Goal: Obtain resource: Download file/media

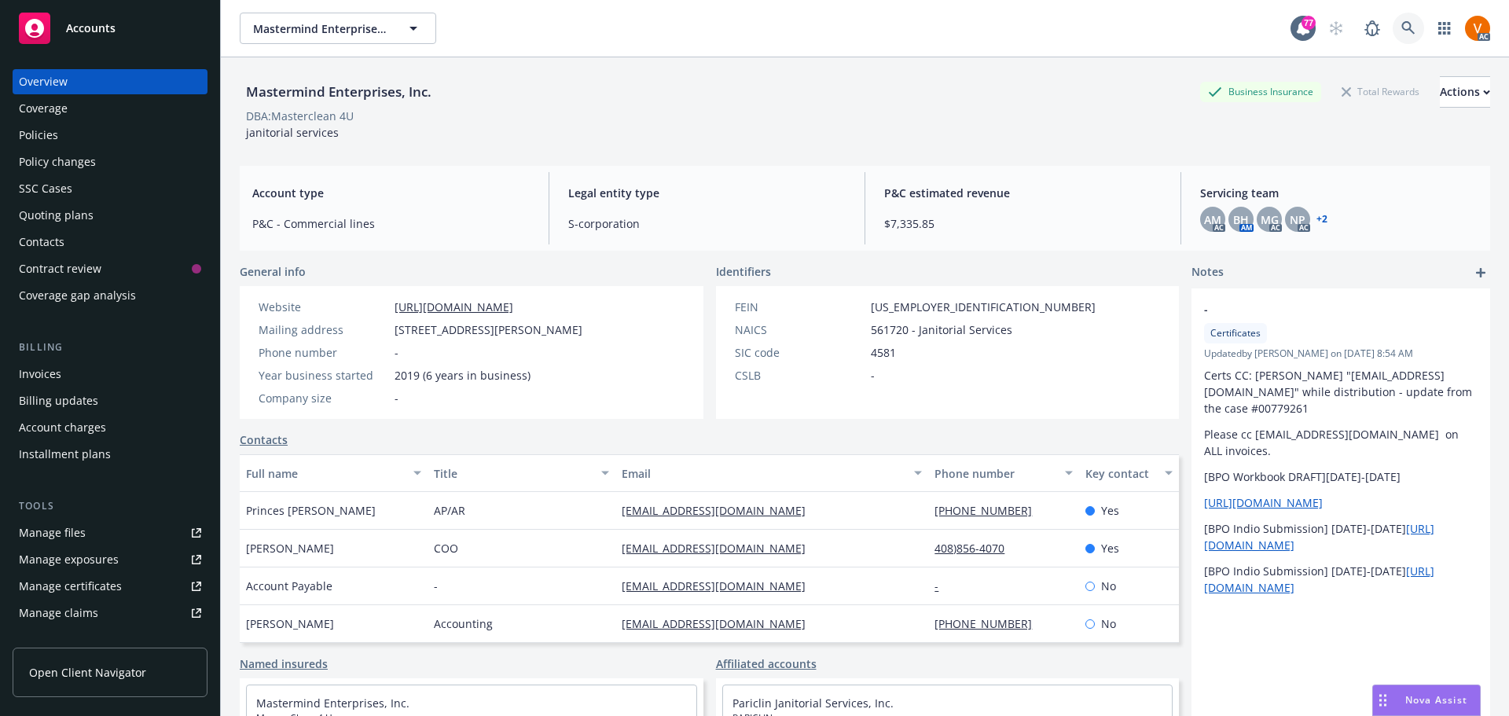
click at [1413, 24] on link at bounding box center [1408, 28] width 31 height 31
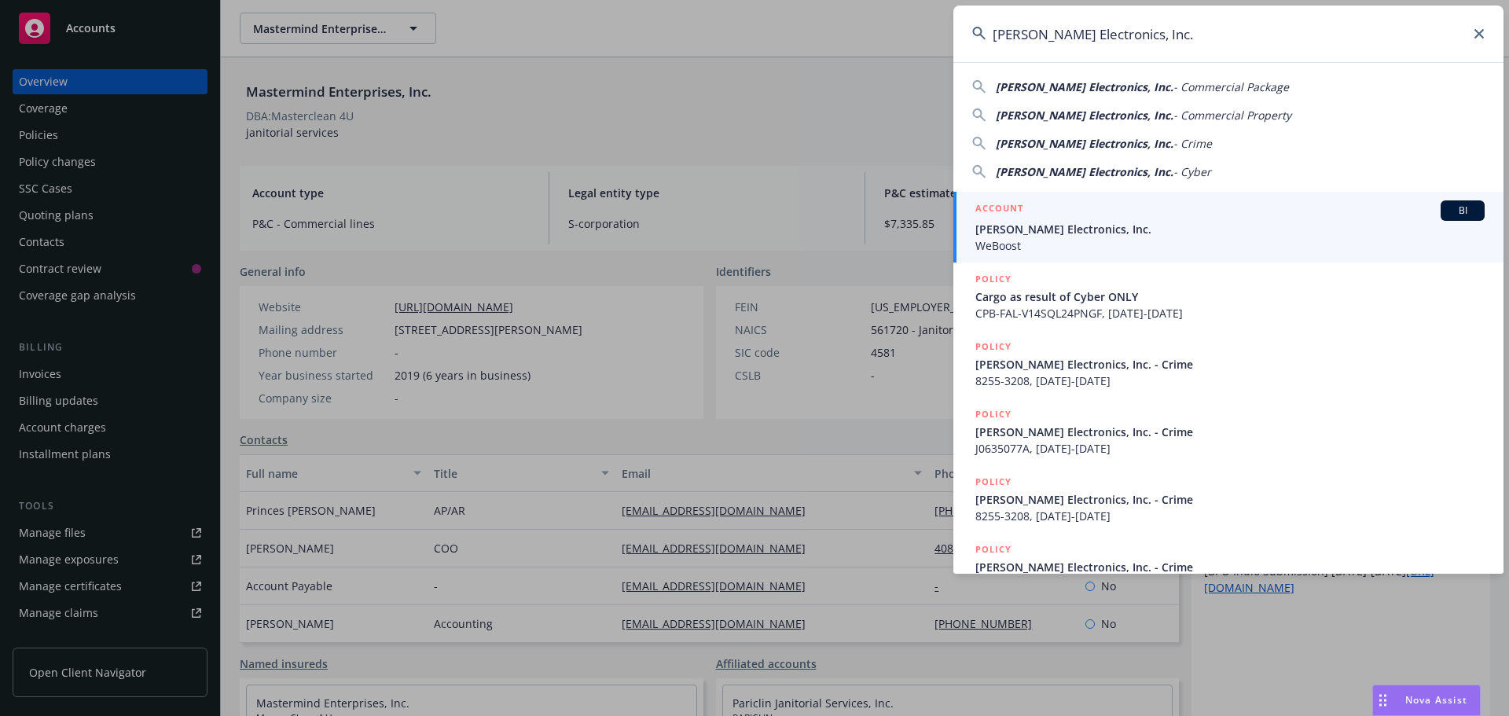
type input "[PERSON_NAME] Electronics, Inc."
click at [1079, 228] on span "[PERSON_NAME] Electronics, Inc." at bounding box center [1230, 229] width 509 height 17
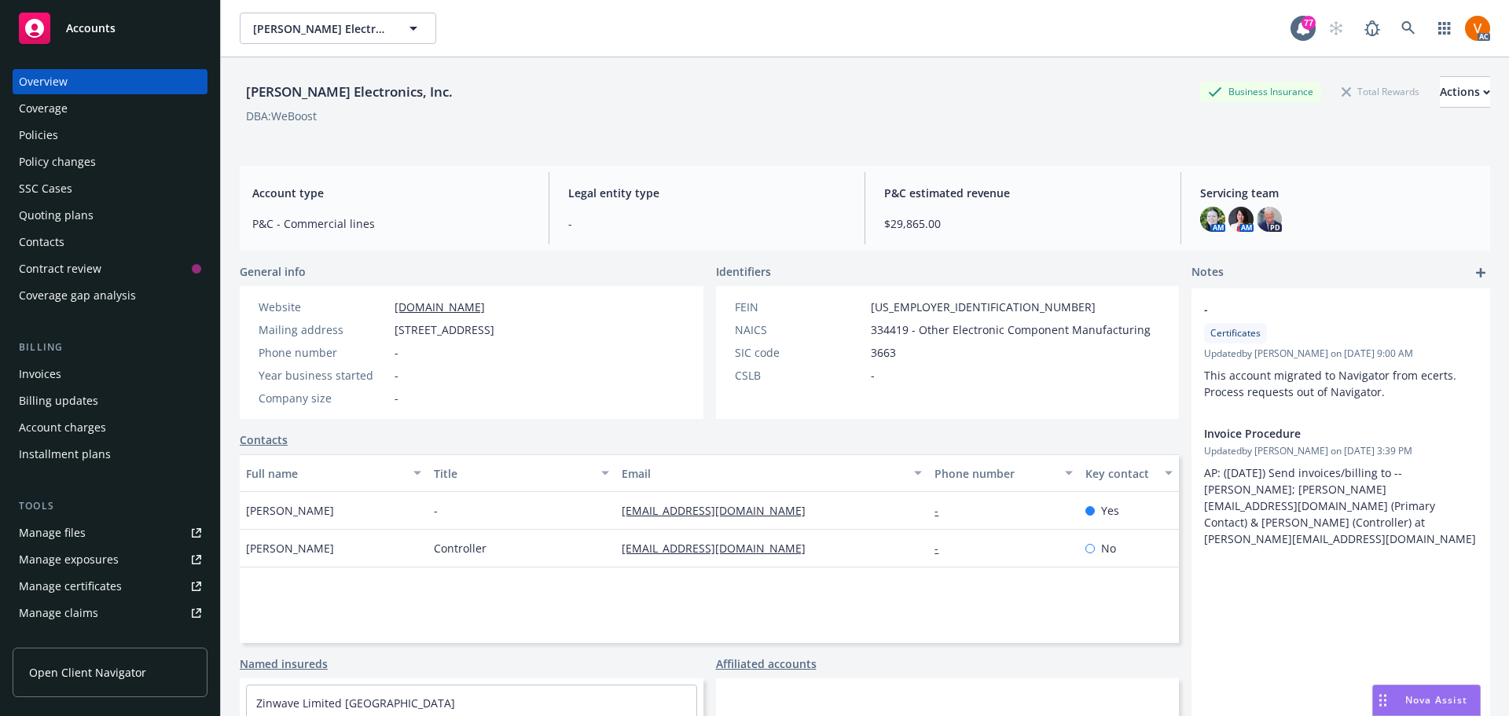
click at [88, 124] on div "Policies" at bounding box center [110, 135] width 182 height 25
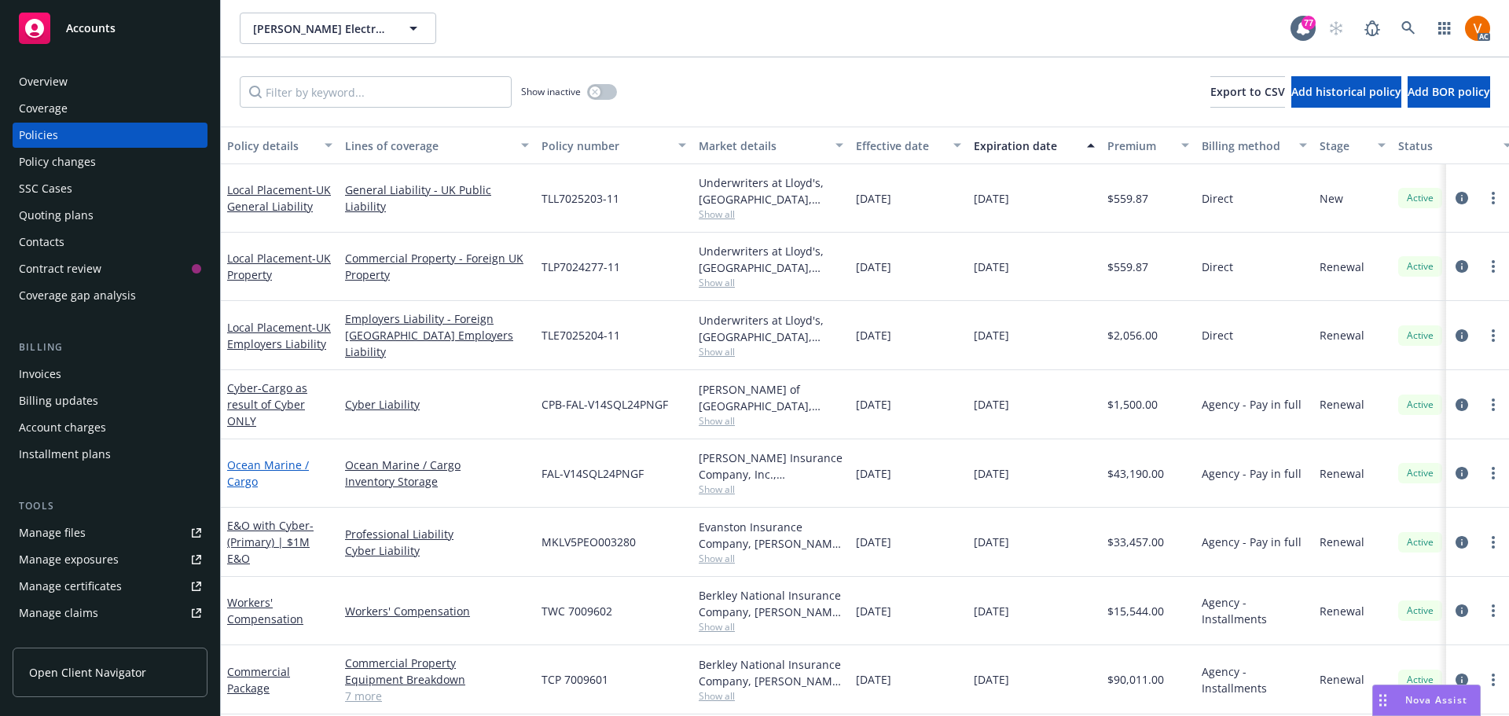
click at [293, 457] on link "Ocean Marine / Cargo" at bounding box center [268, 472] width 82 height 31
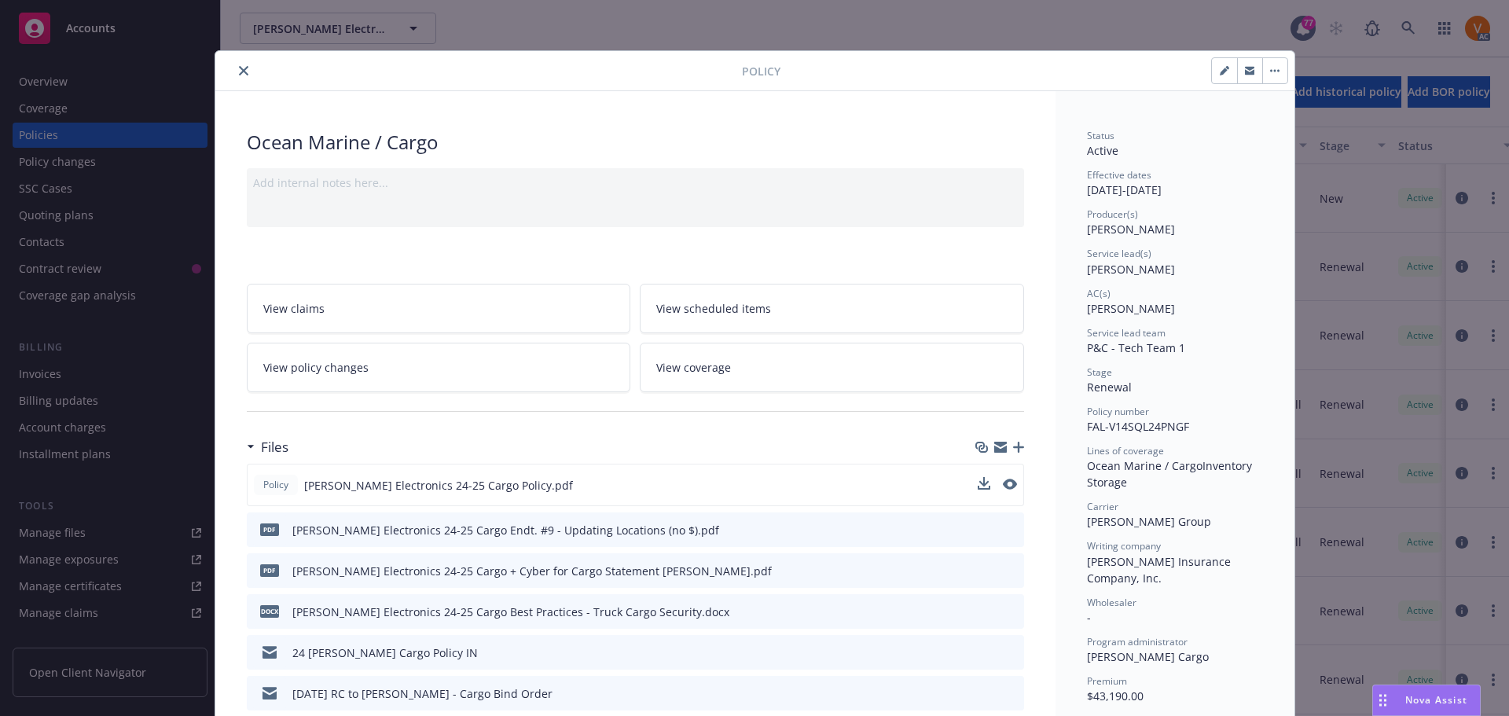
click at [987, 477] on div at bounding box center [997, 485] width 39 height 17
click at [982, 478] on icon "download file" at bounding box center [982, 484] width 13 height 13
click at [241, 66] on button "close" at bounding box center [243, 70] width 19 height 19
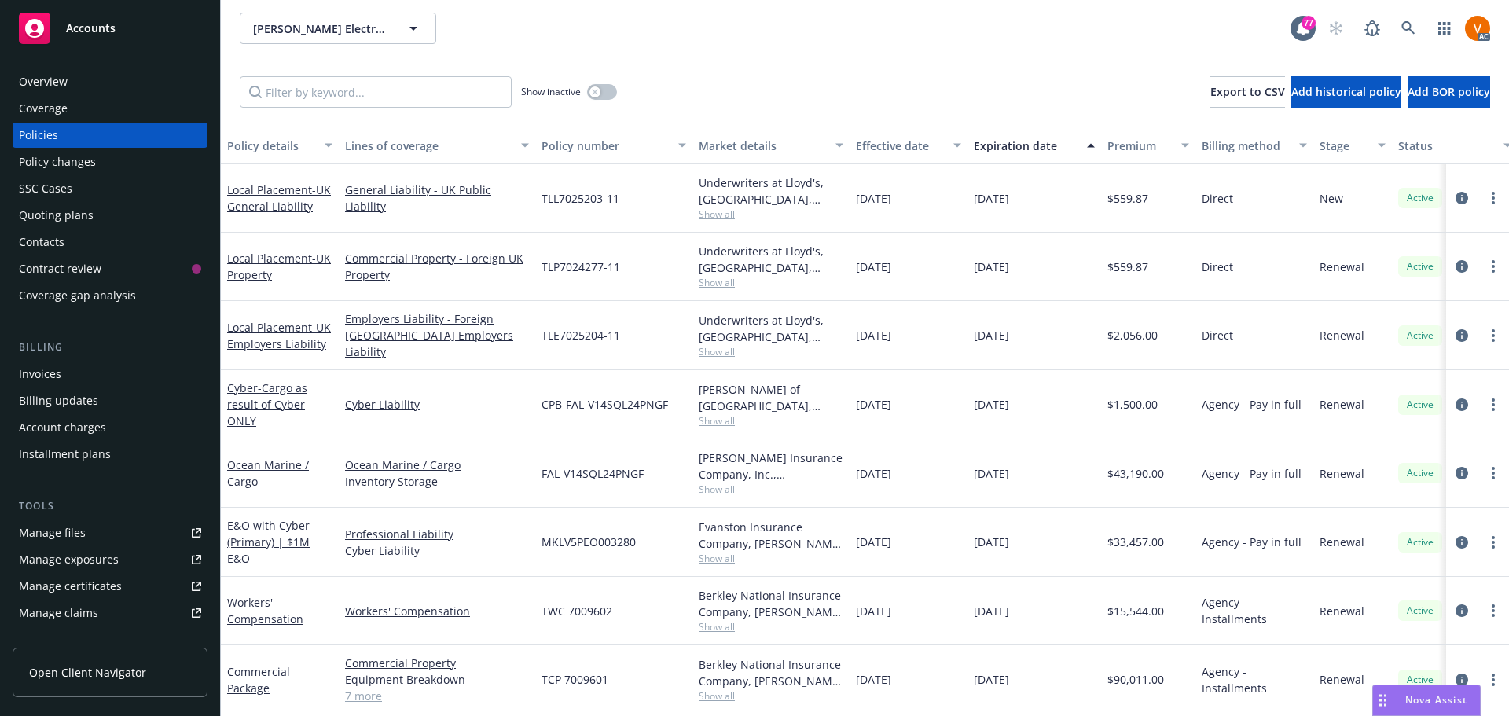
click at [353, 688] on link "7 more" at bounding box center [437, 696] width 184 height 17
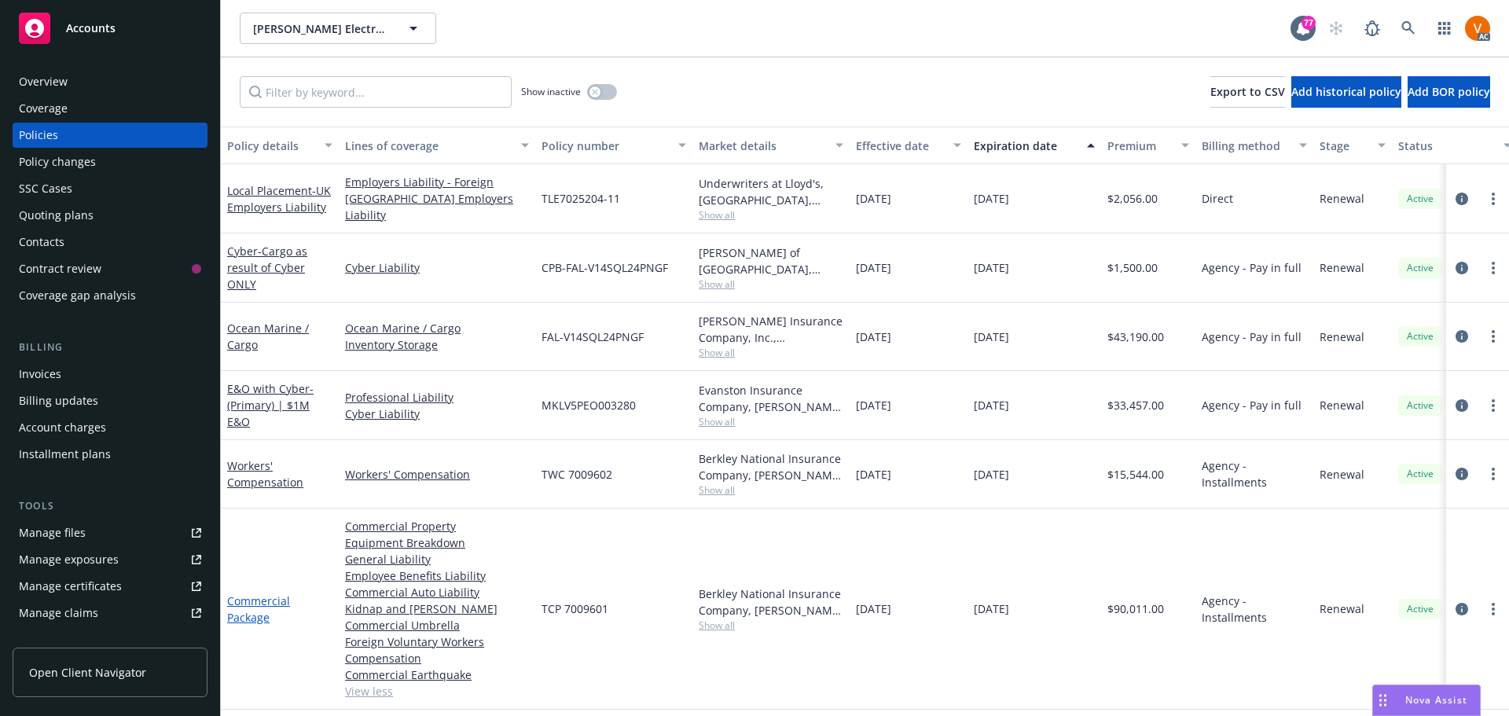
scroll to position [164, 0]
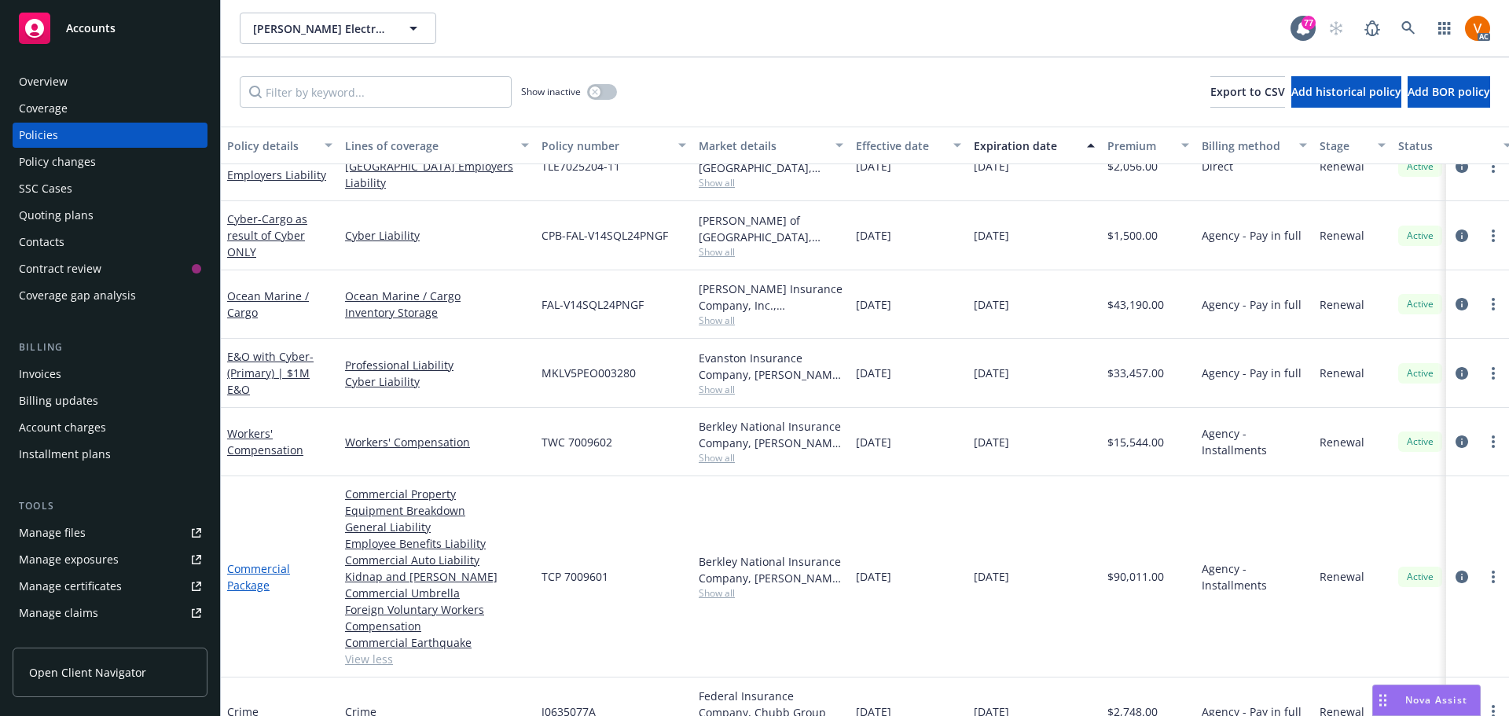
click at [290, 561] on link "Commercial Package" at bounding box center [258, 576] width 63 height 31
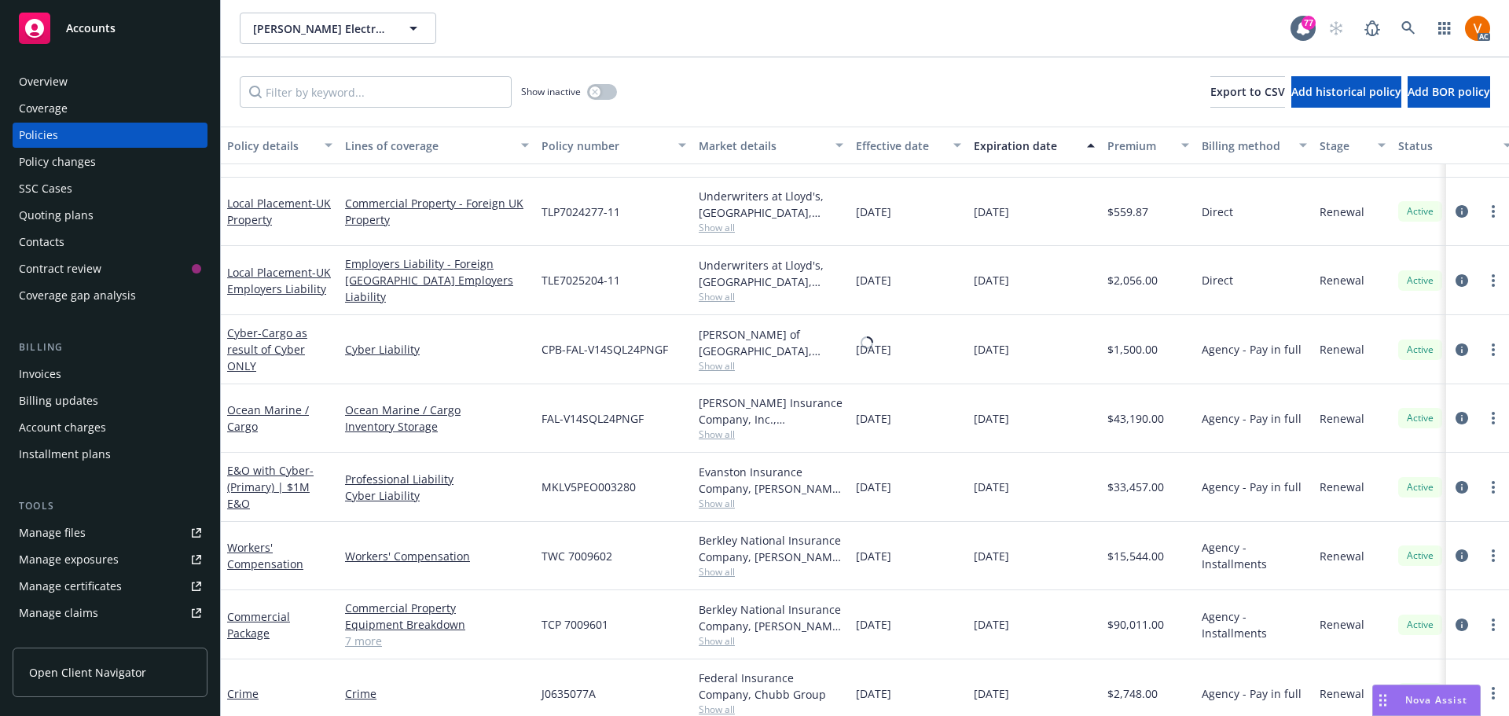
scroll to position [31, 0]
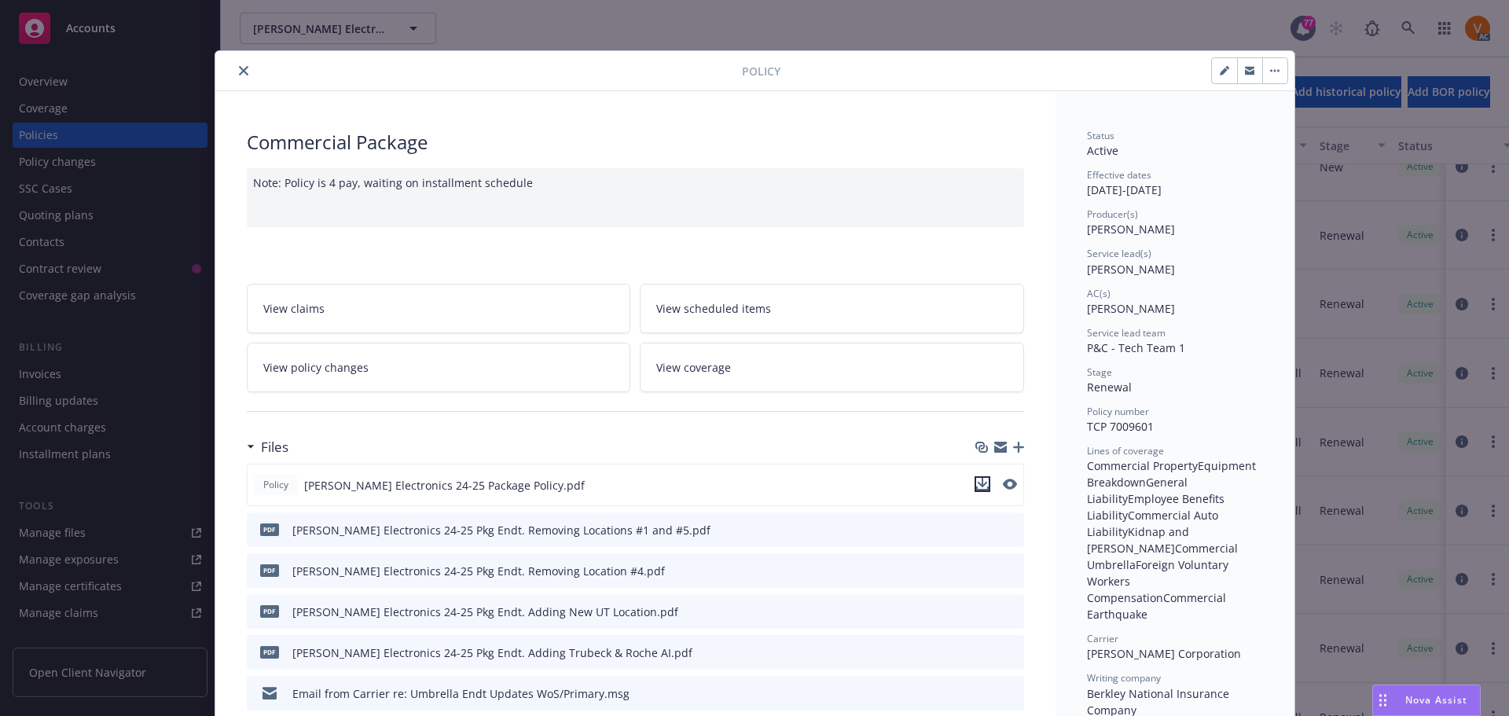
click at [981, 487] on icon "download file" at bounding box center [982, 489] width 13 height 4
